Goal: Transaction & Acquisition: Obtain resource

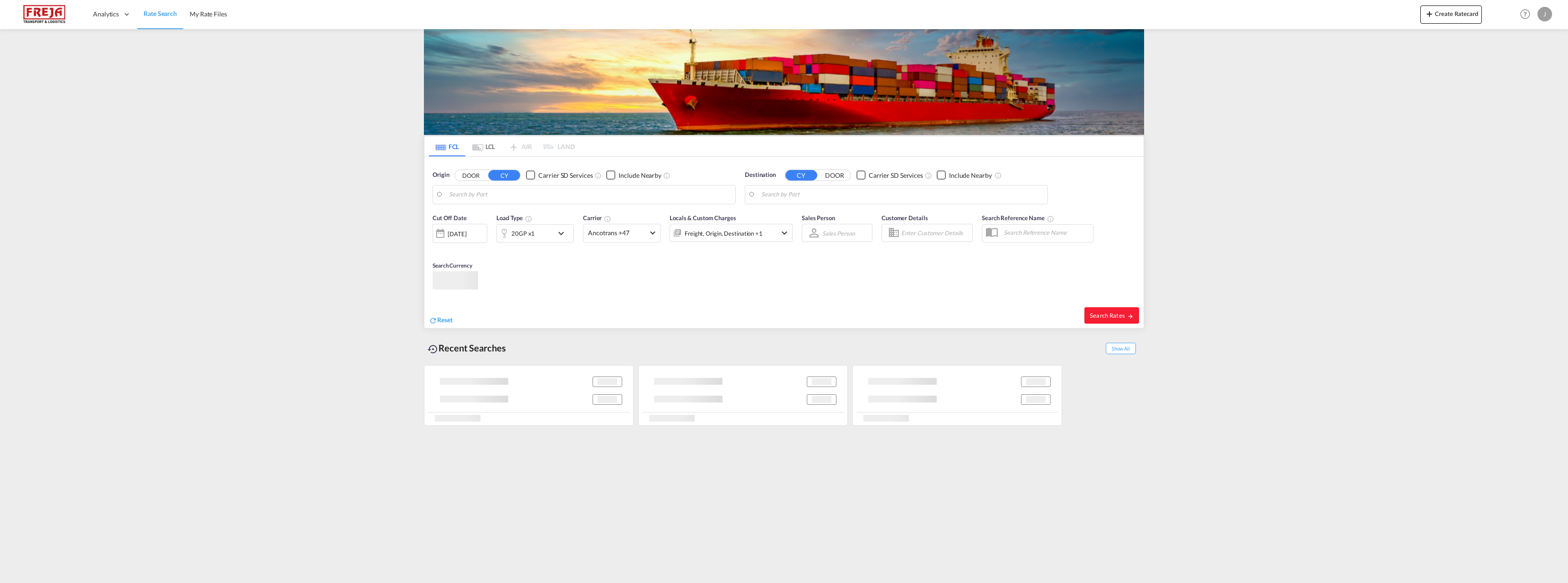
type input "Alesund ([GEOGRAPHIC_DATA]), NOAES"
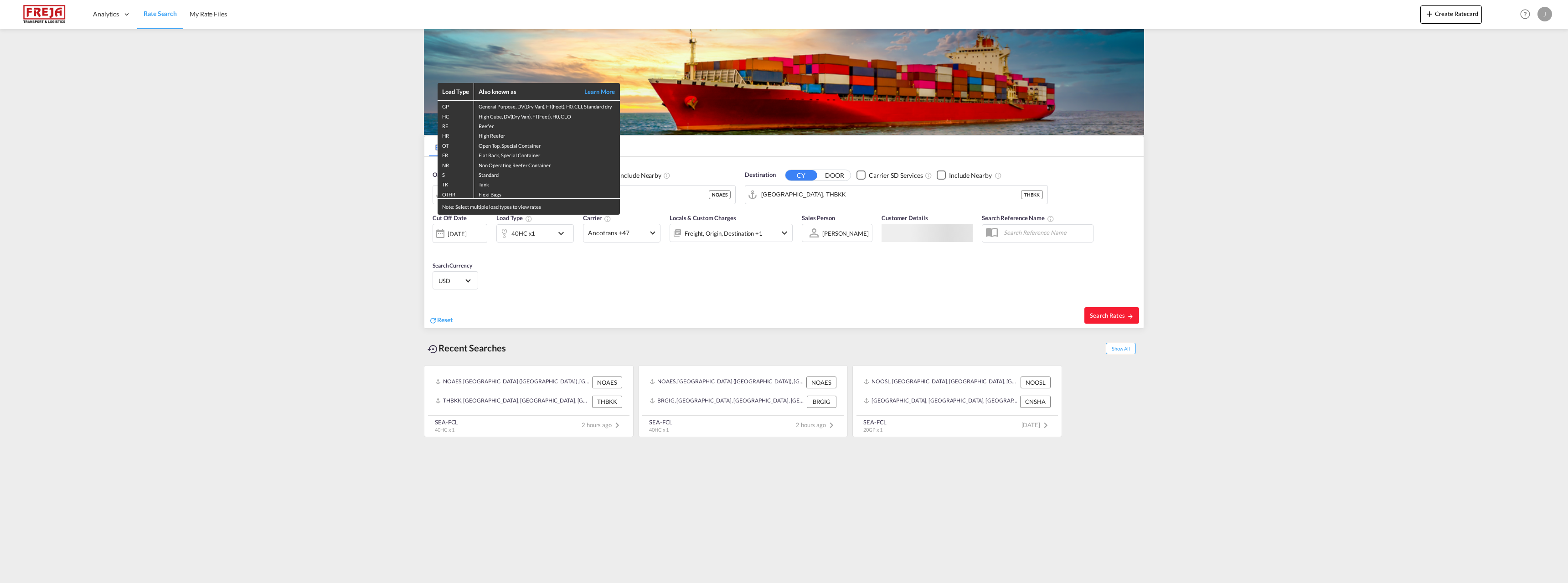
click at [649, 195] on div "Load Type Also known as Learn More GP General Purpose, DV(Dry Van), FT(Feet), H…" at bounding box center [784, 292] width 1568 height 583
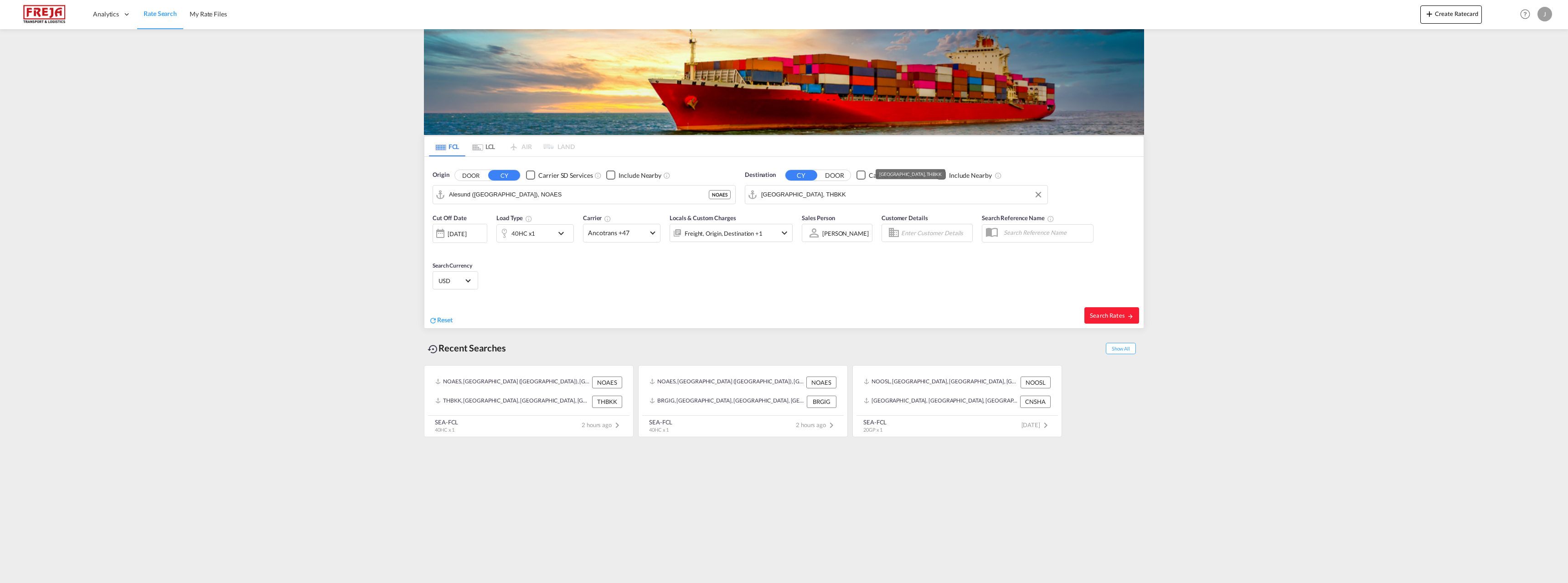
click at [828, 194] on input "[GEOGRAPHIC_DATA], THBKK" at bounding box center [902, 195] width 282 height 13
click at [803, 215] on div "[GEOGRAPHIC_DATA] , [GEOGRAPHIC_DATA] [GEOGRAPHIC_DATA] USSEA" at bounding box center [831, 222] width 173 height 33
type input "[GEOGRAPHIC_DATA], [GEOGRAPHIC_DATA], USSEA"
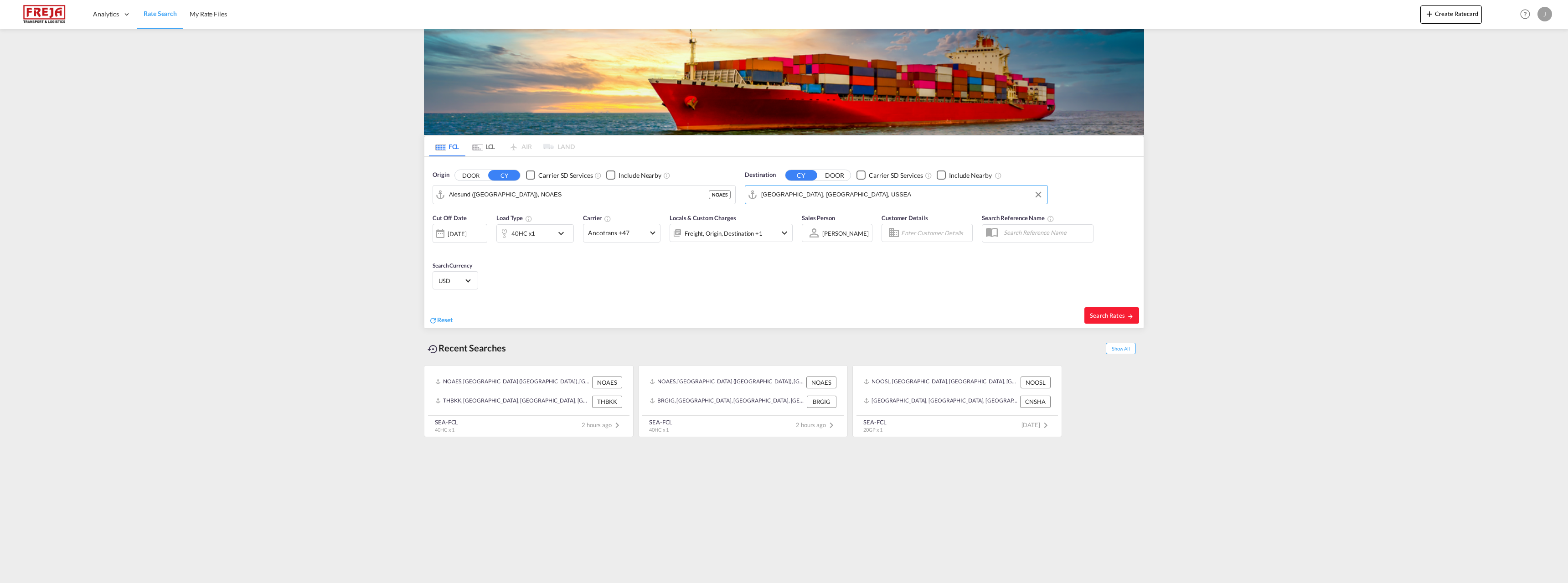
click at [551, 232] on div "40HC x1" at bounding box center [525, 233] width 57 height 18
click at [473, 274] on span "40HC" at bounding box center [460, 273] width 26 height 9
click at [464, 231] on md-option "20GP" at bounding box center [471, 229] width 62 height 22
click at [619, 302] on button "Done" at bounding box center [614, 306] width 32 height 16
click at [1107, 317] on span "Search Rates" at bounding box center [1111, 315] width 44 height 7
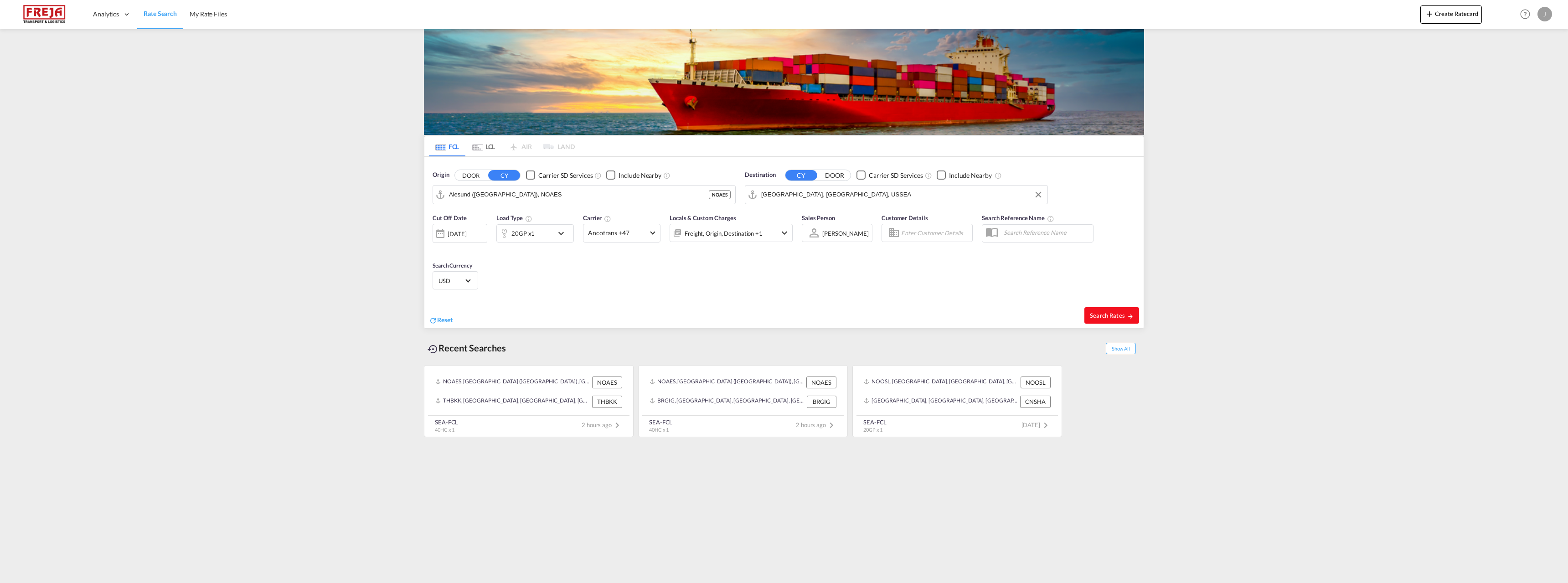
type input "NOAES to USSEA / [DATE]"
